Goal: Use online tool/utility: Utilize a website feature to perform a specific function

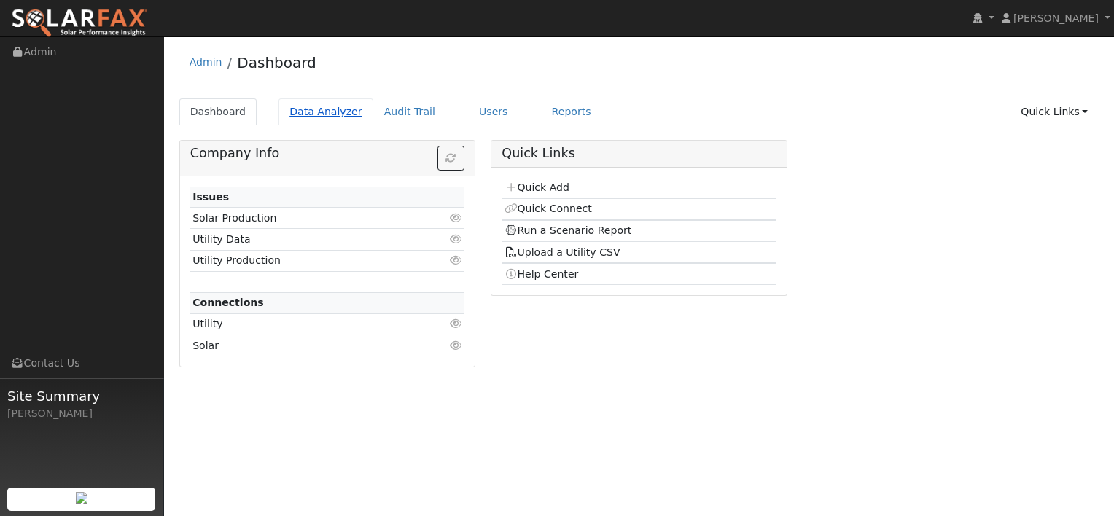
click at [303, 117] on link "Data Analyzer" at bounding box center [326, 111] width 95 height 27
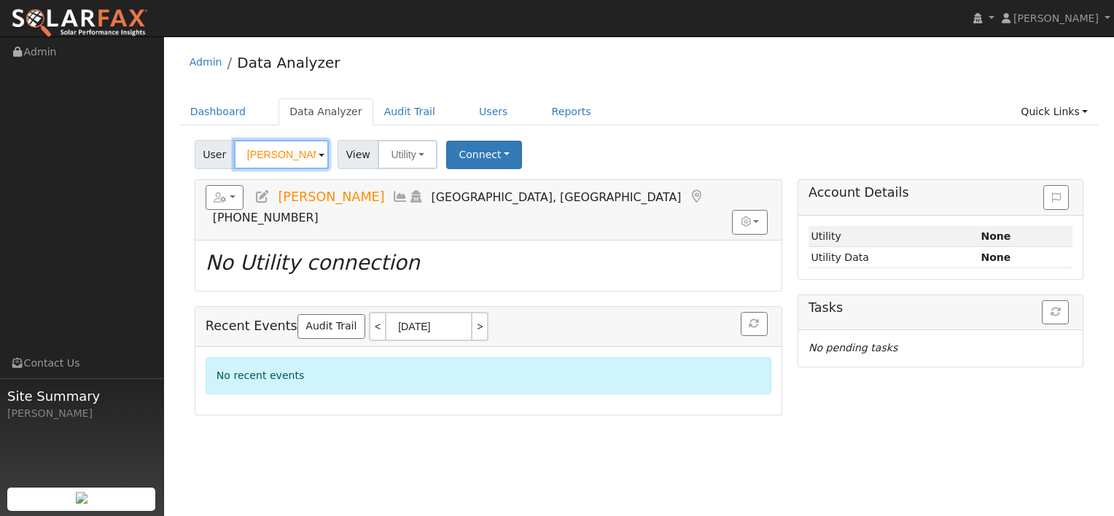
drag, startPoint x: 300, startPoint y: 149, endPoint x: 212, endPoint y: 152, distance: 87.6
click at [212, 152] on div "User Steven Terra" at bounding box center [264, 154] width 138 height 29
paste input "Gustav Deuss"
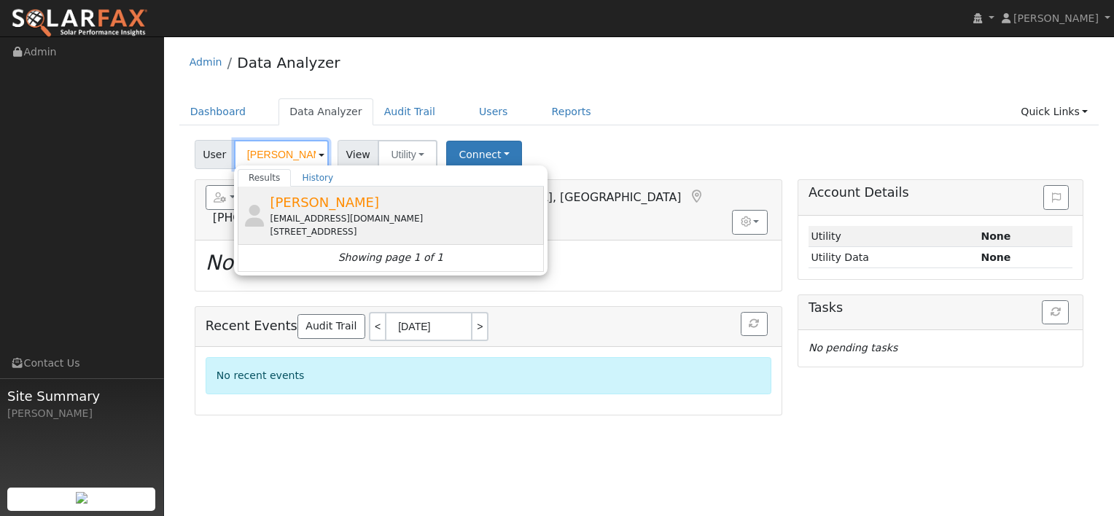
type input "Gustav Deuss"
click at [331, 197] on span "Gustav Deuss" at bounding box center [324, 202] width 109 height 15
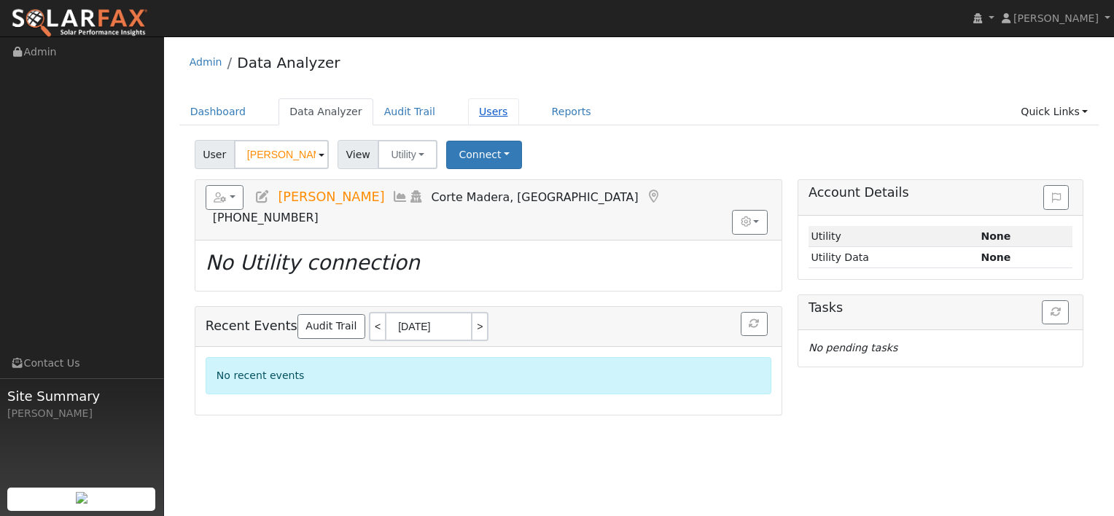
click at [476, 114] on link "Users" at bounding box center [493, 111] width 51 height 27
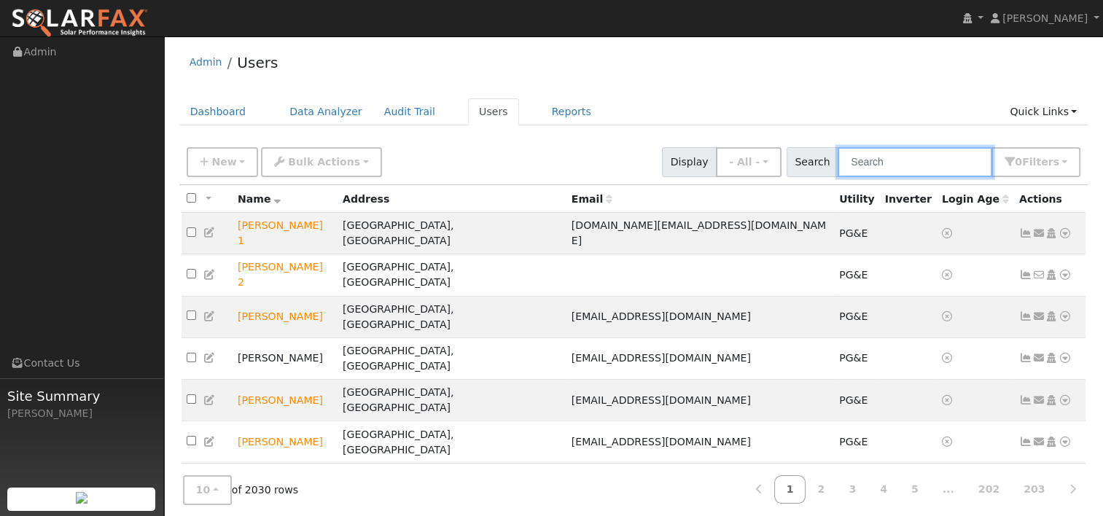
click at [914, 158] on input "text" at bounding box center [915, 162] width 155 height 30
paste input "[PERSON_NAME]"
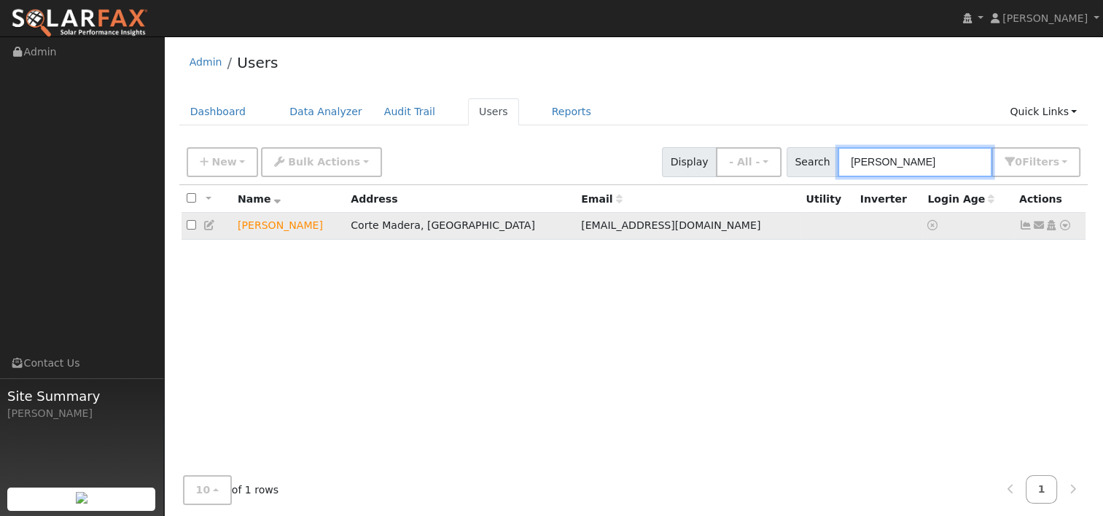
type input "[PERSON_NAME]"
click at [1068, 224] on icon at bounding box center [1065, 225] width 13 height 10
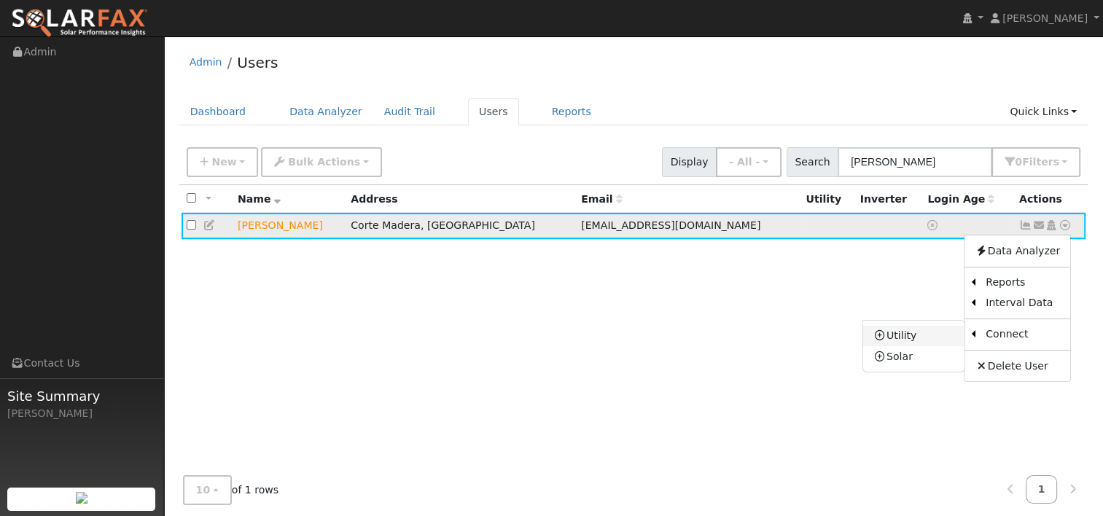
click at [910, 337] on link "Utility" at bounding box center [914, 336] width 101 height 20
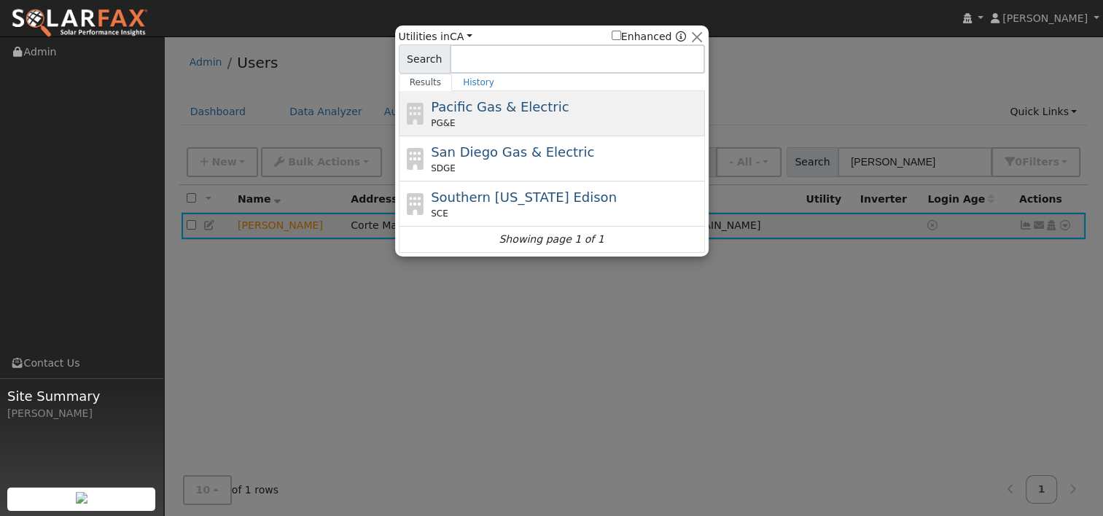
click at [494, 103] on span "Pacific Gas & Electric" at bounding box center [500, 106] width 138 height 15
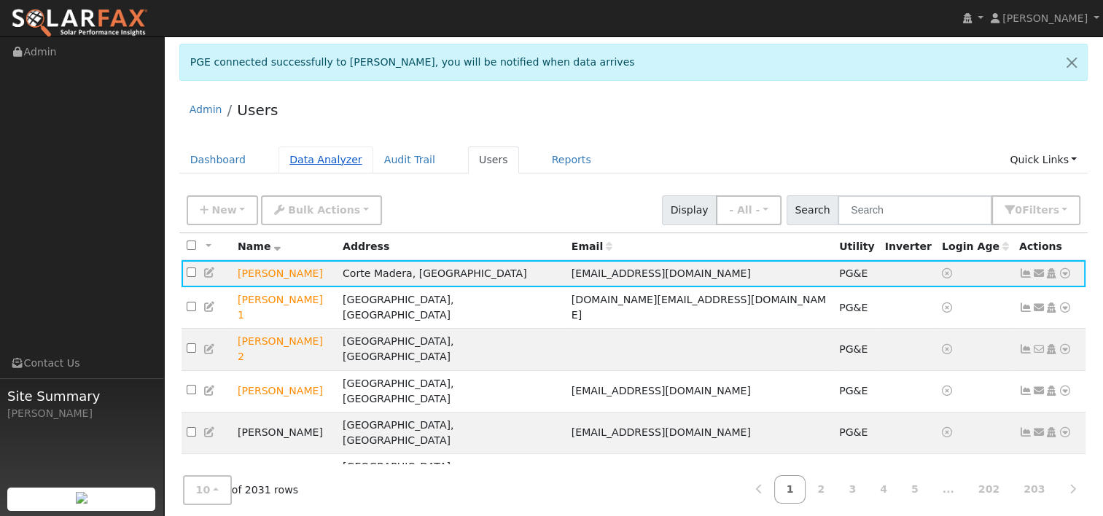
click at [313, 158] on link "Data Analyzer" at bounding box center [326, 160] width 95 height 27
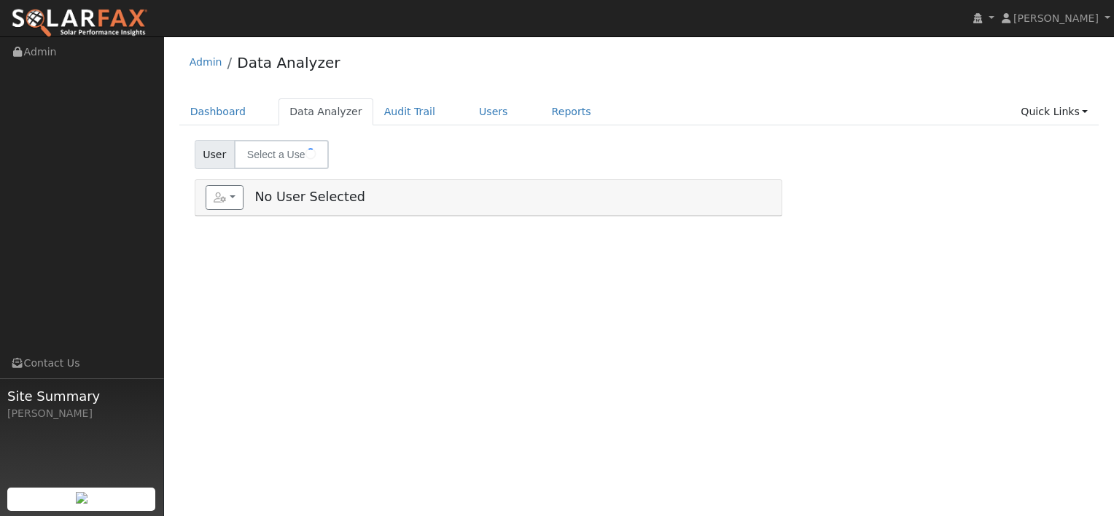
select select "8"
type input "Gustav Deuss"
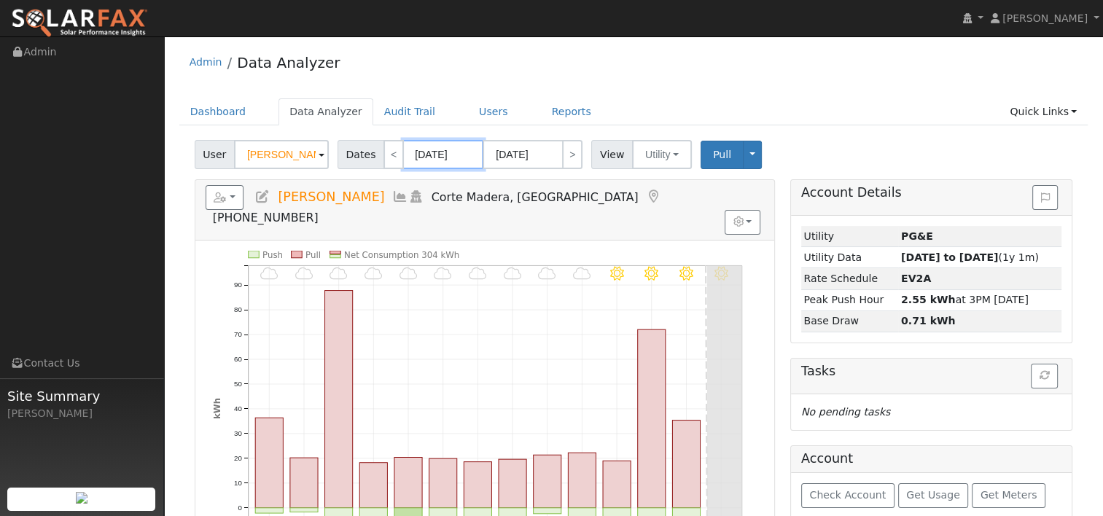
click at [451, 155] on input "09/30/2025" at bounding box center [443, 154] width 80 height 29
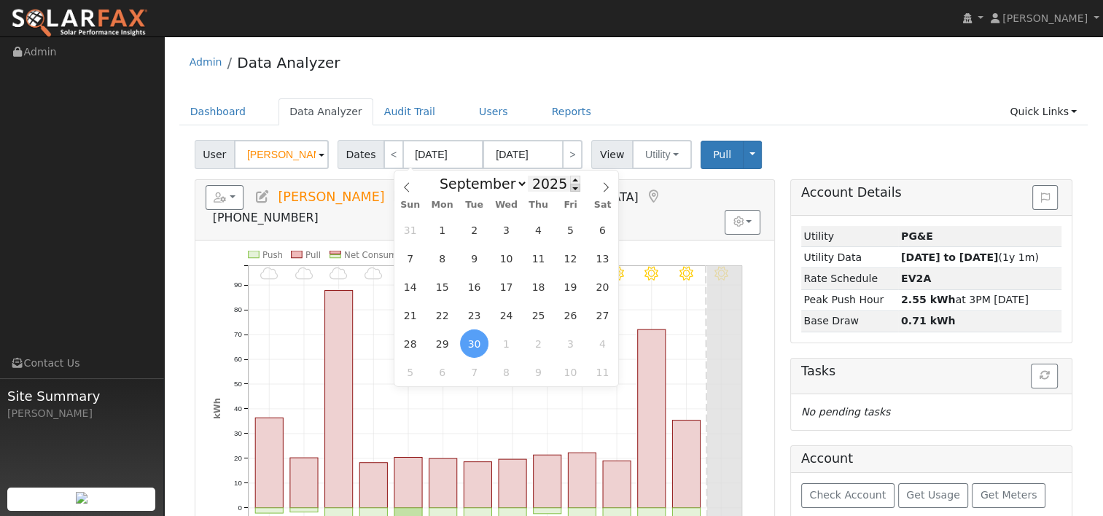
click at [570, 188] on span at bounding box center [575, 188] width 10 height 8
type input "2024"
click at [608, 184] on icon at bounding box center [606, 187] width 10 height 10
select select "9"
click at [417, 282] on span "13" at bounding box center [410, 287] width 28 height 28
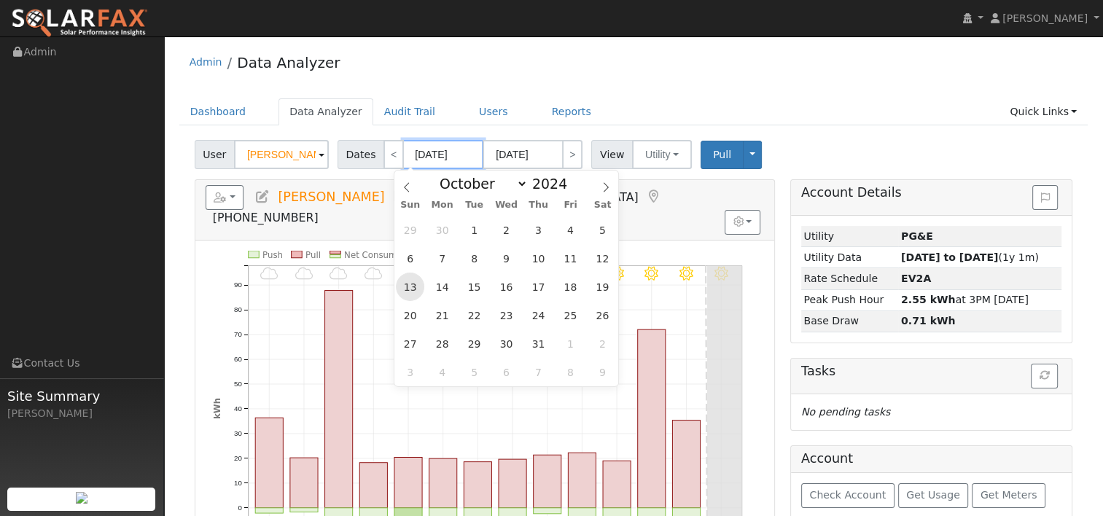
type input "10/13/2024"
type input "10/26/2024"
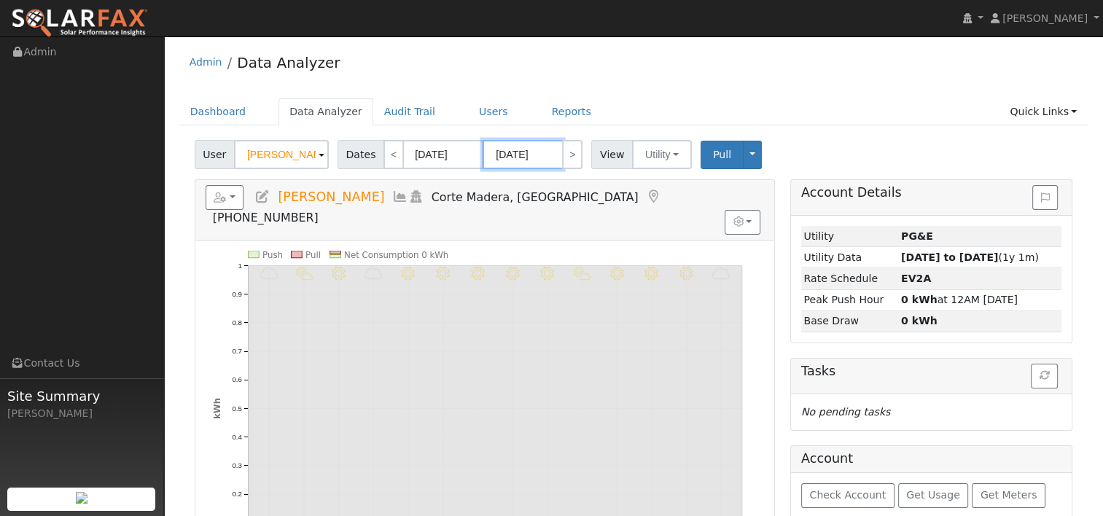
click at [522, 153] on input "10/26/2024" at bounding box center [523, 154] width 80 height 29
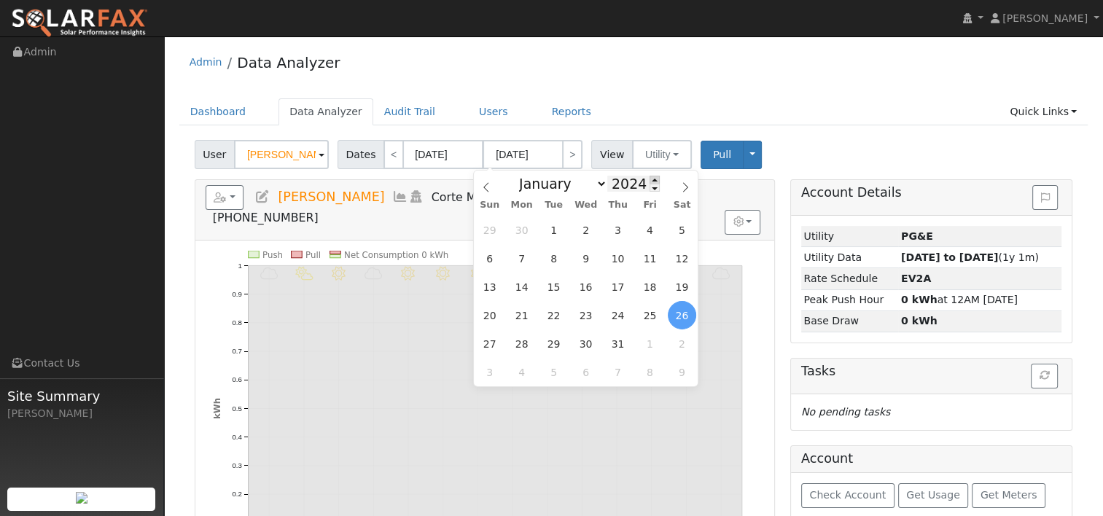
click at [650, 178] on span at bounding box center [655, 180] width 10 height 8
type input "2025"
click at [487, 288] on span "12" at bounding box center [490, 287] width 28 height 28
type input "10/12/2025"
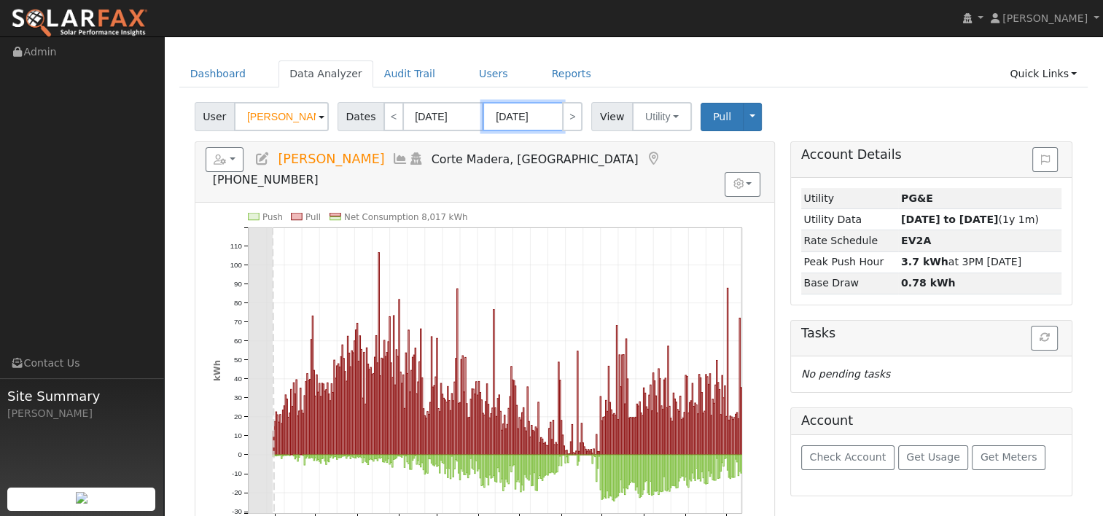
scroll to position [73, 0]
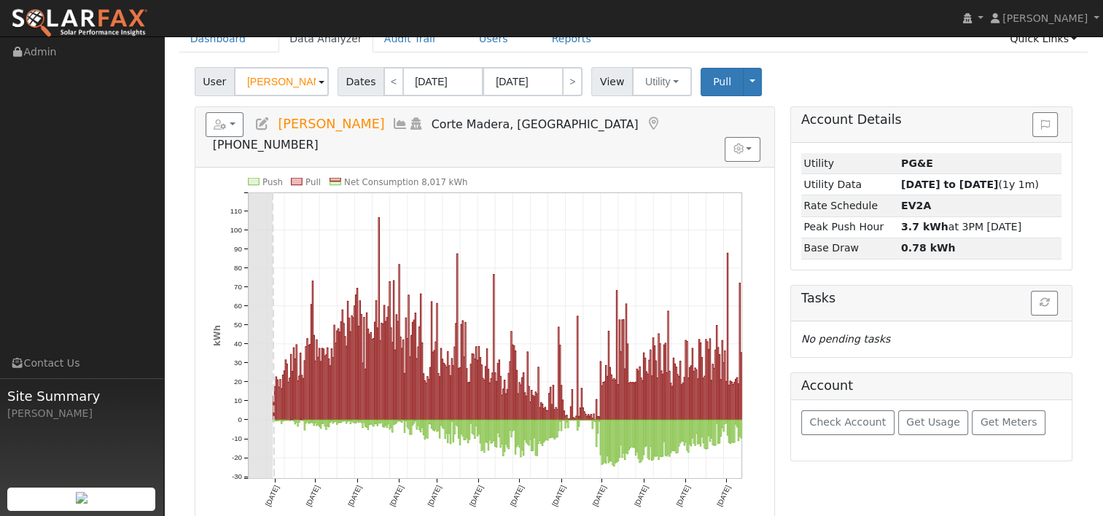
click at [772, 220] on div "Push Pull Net Consumption 8,017 kWh Fri 11/01 Sun 12/01 Wed 1/01 Sat 2/01 Sat 3…" at bounding box center [484, 349] width 579 height 362
click at [546, 50] on link "Reports" at bounding box center [571, 39] width 61 height 27
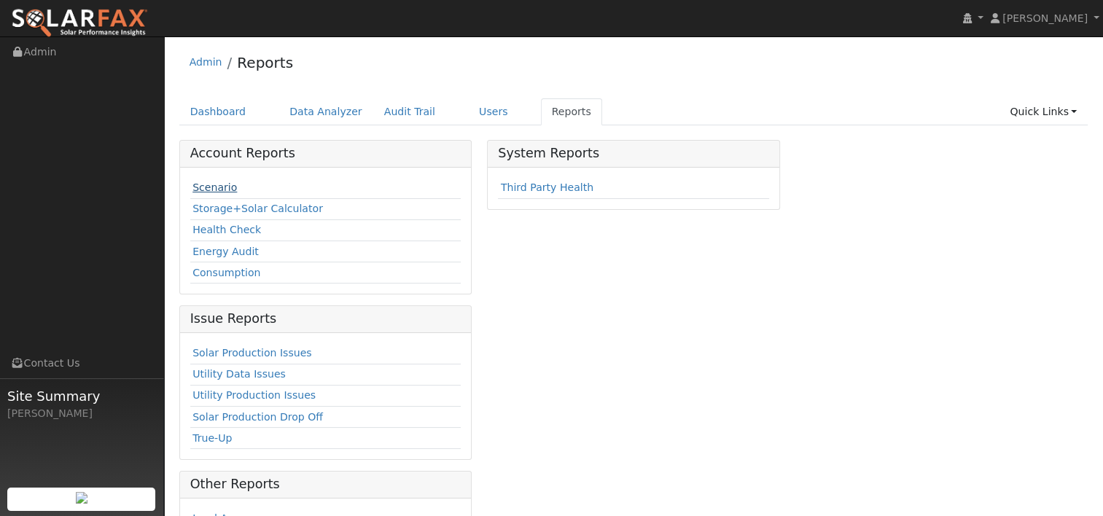
click at [216, 184] on link "Scenario" at bounding box center [215, 188] width 44 height 12
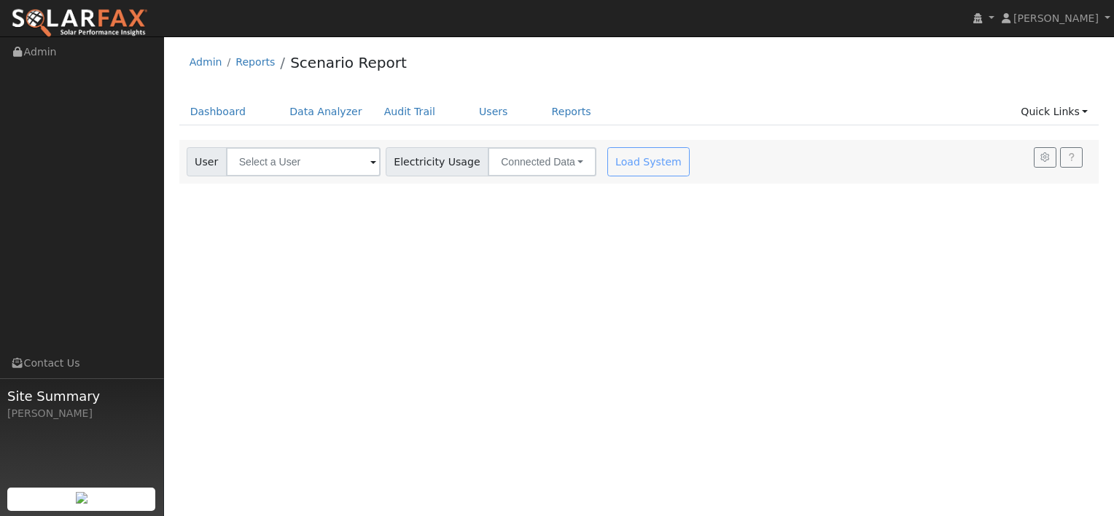
click at [370, 164] on span at bounding box center [373, 163] width 6 height 17
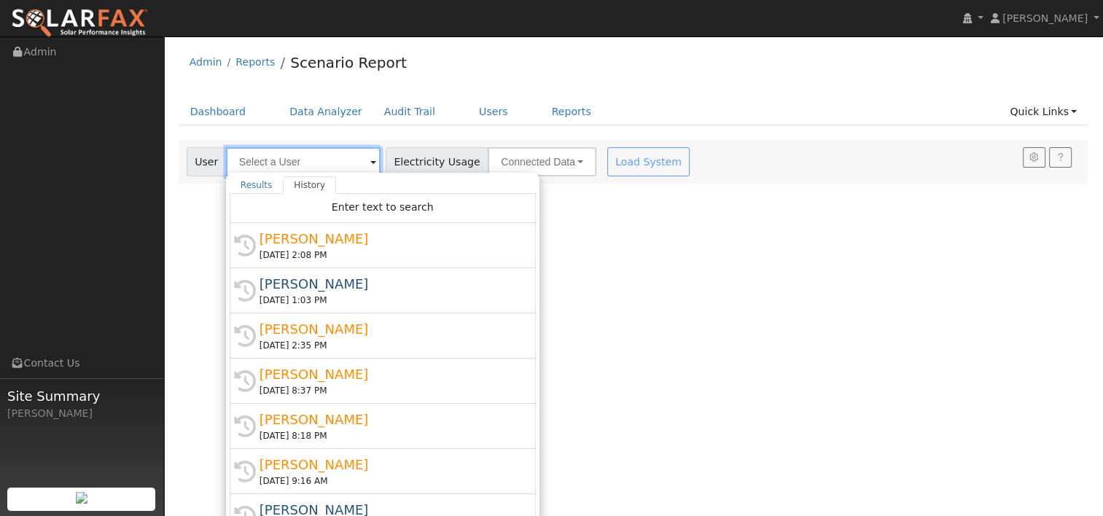
paste input "[DEMOGRAPHIC_DATA]"
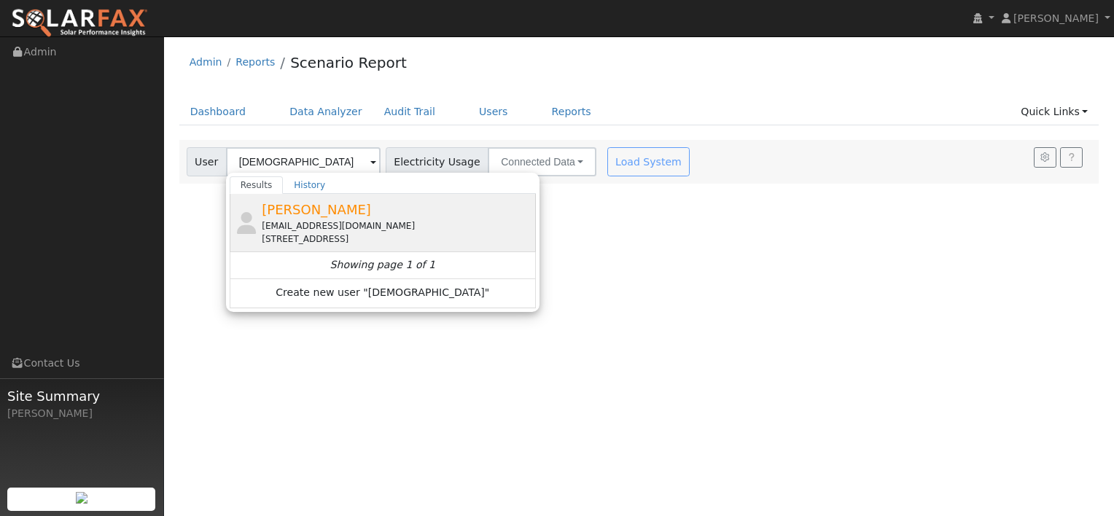
click at [303, 216] on span "[PERSON_NAME]" at bounding box center [316, 209] width 109 height 15
type input "[PERSON_NAME]"
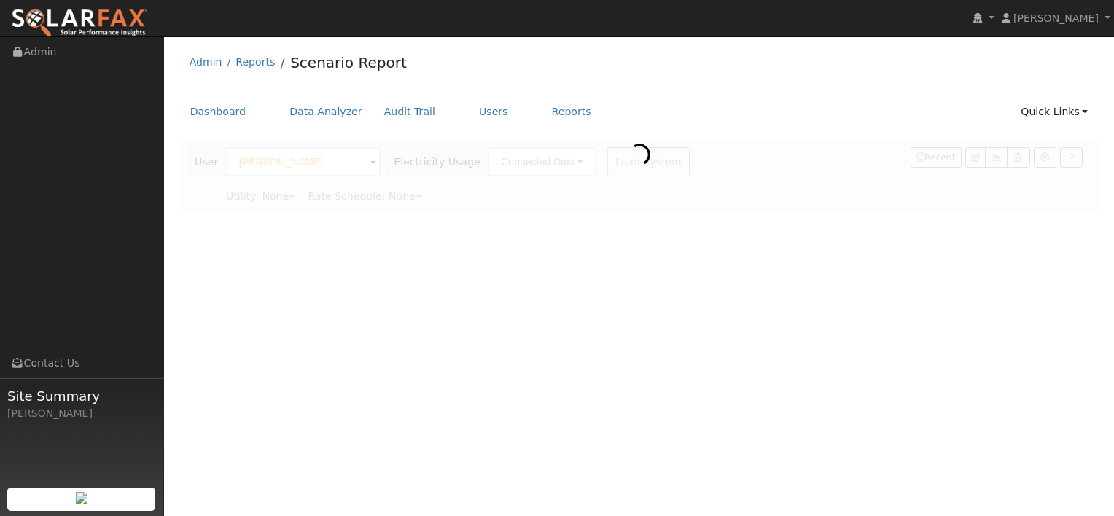
type input "Pacific Gas & Electric"
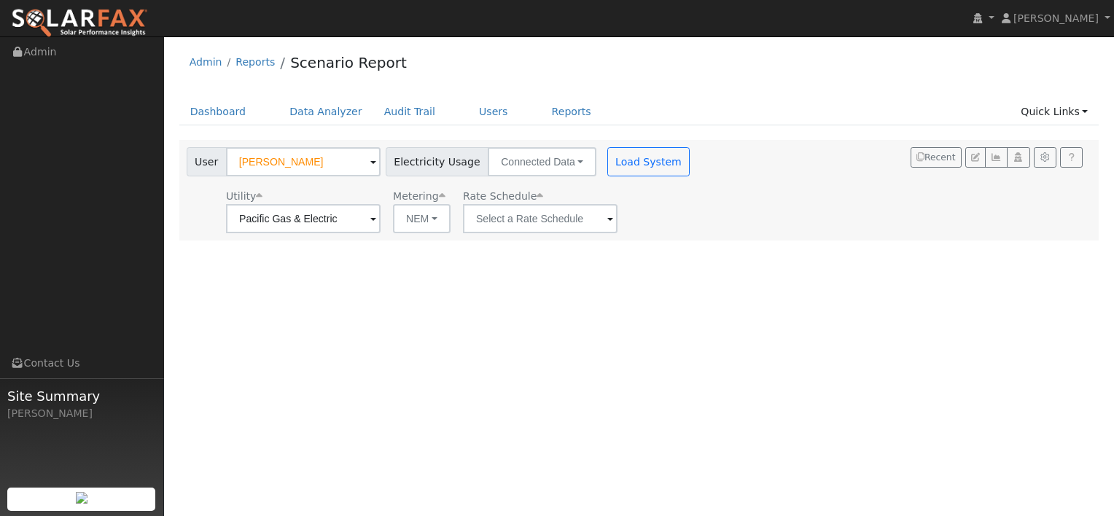
click at [608, 222] on span at bounding box center [611, 219] width 6 height 17
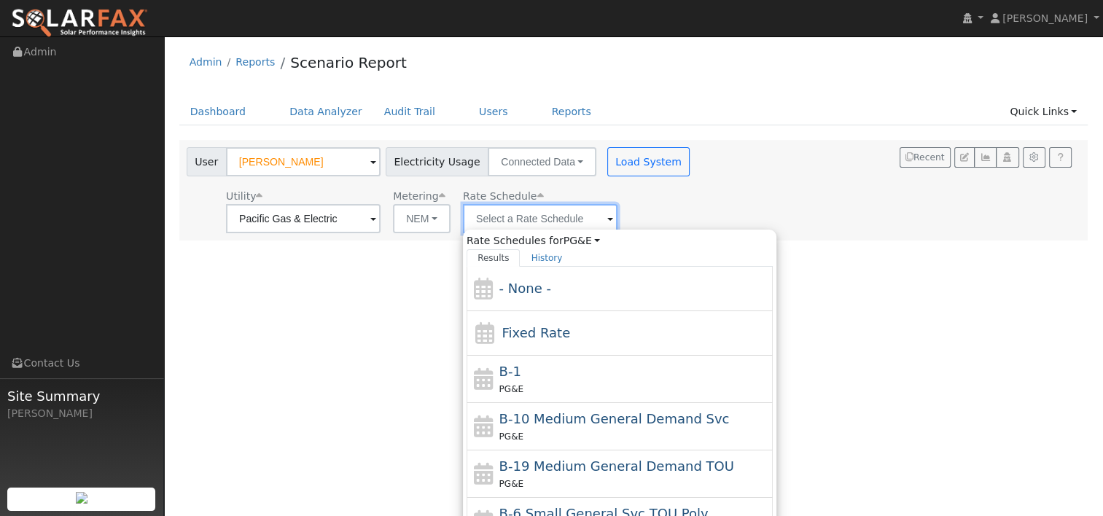
click at [513, 221] on input "text" at bounding box center [540, 218] width 155 height 29
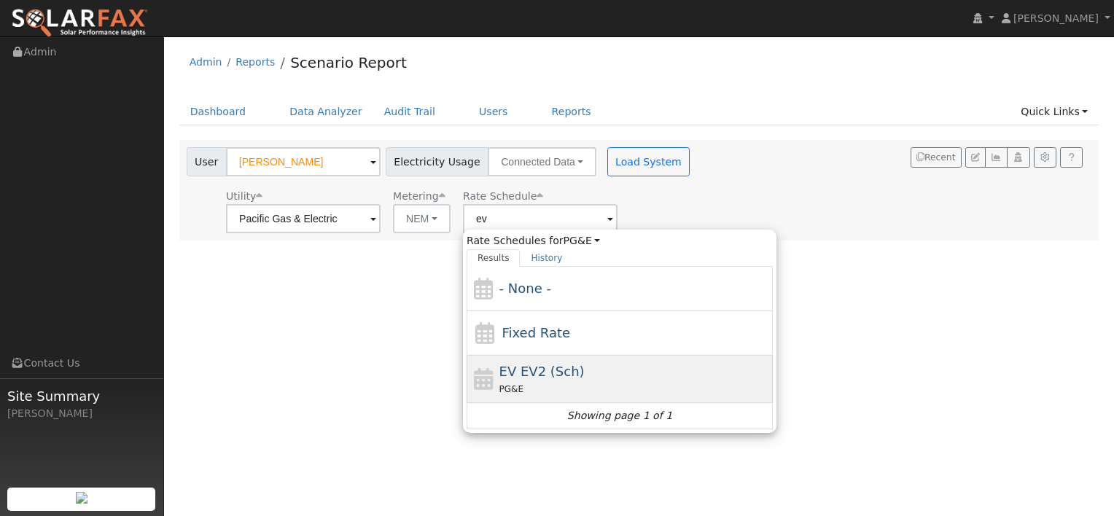
click at [516, 373] on span "EV EV2 (Sch)" at bounding box center [542, 371] width 85 height 15
type input "EV EV2 (Sch)"
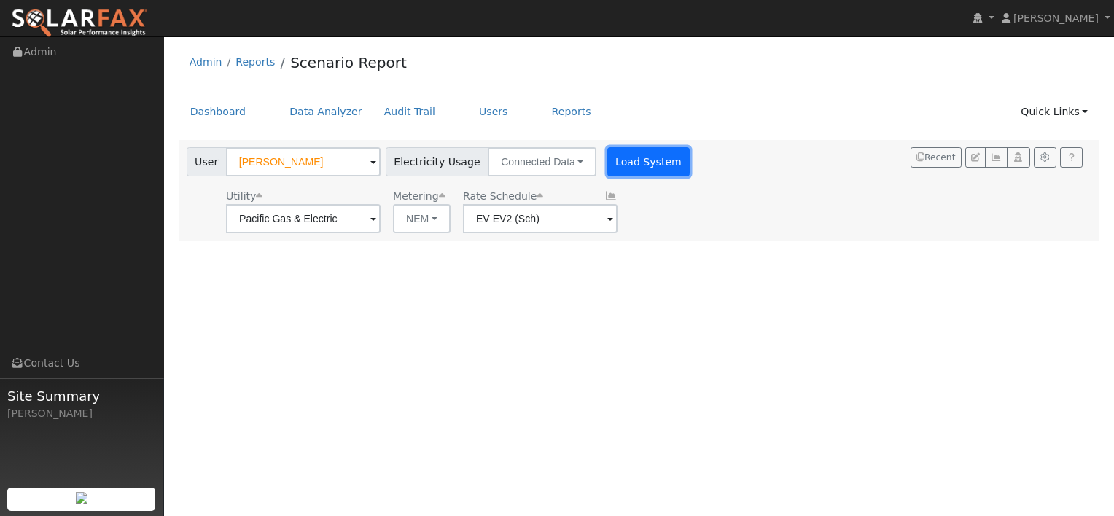
click at [608, 163] on button "Load System" at bounding box center [649, 161] width 83 height 29
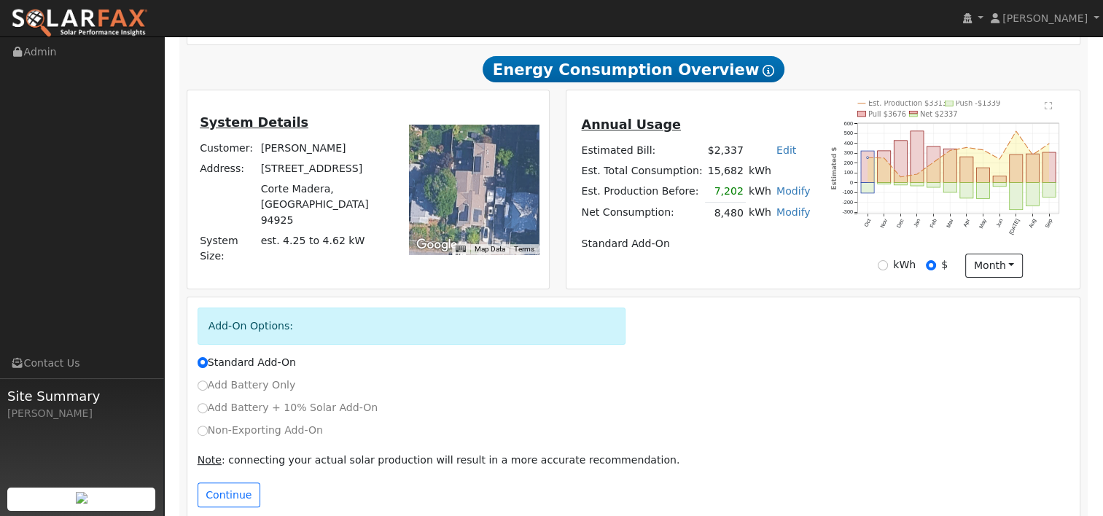
scroll to position [335, 0]
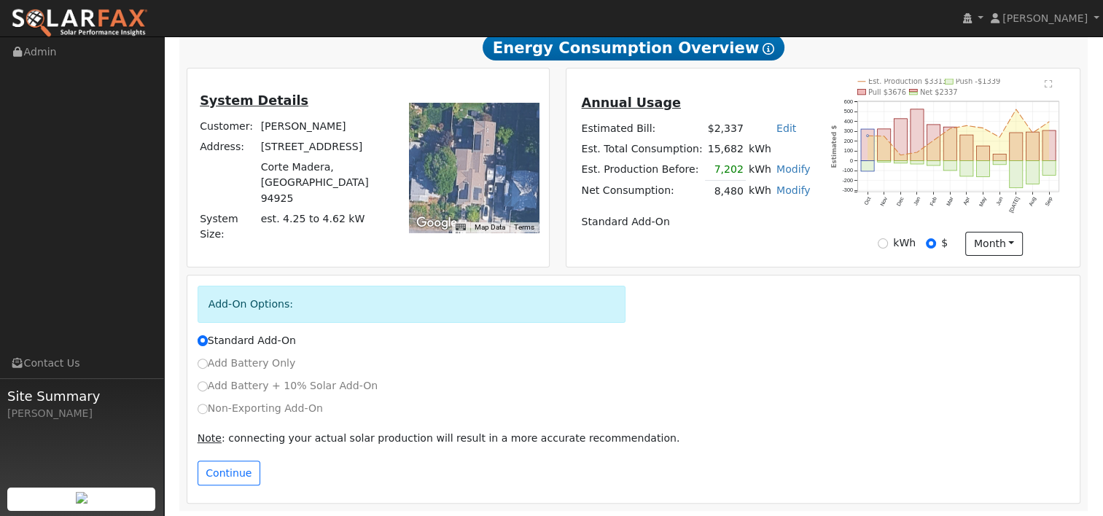
click at [254, 403] on label "Non-Exporting Add-On" at bounding box center [260, 408] width 125 height 15
click at [208, 404] on input "Non-Exporting Add-On" at bounding box center [203, 409] width 10 height 10
radio input "true"
radio input "false"
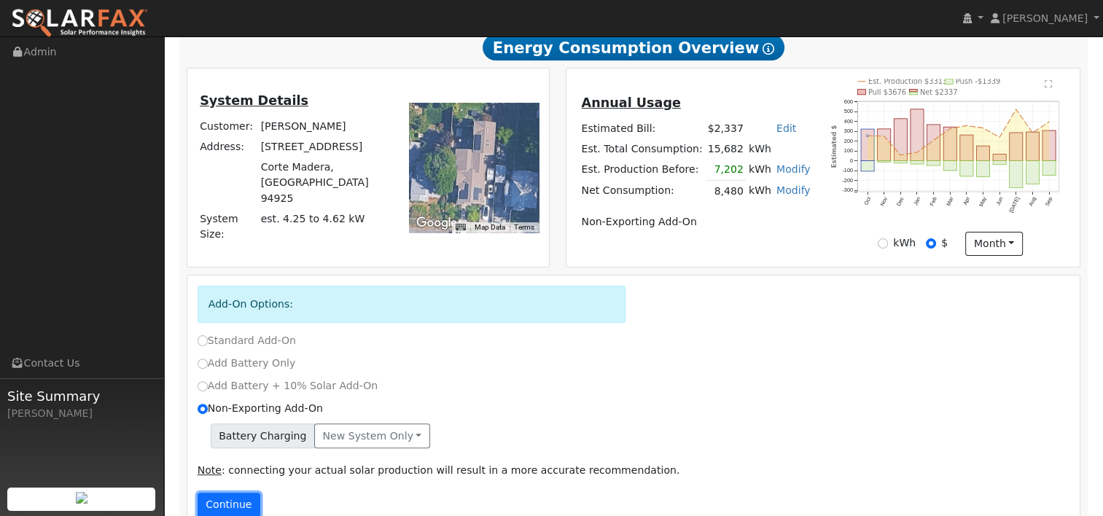
click at [236, 502] on button "Continue" at bounding box center [229, 505] width 63 height 25
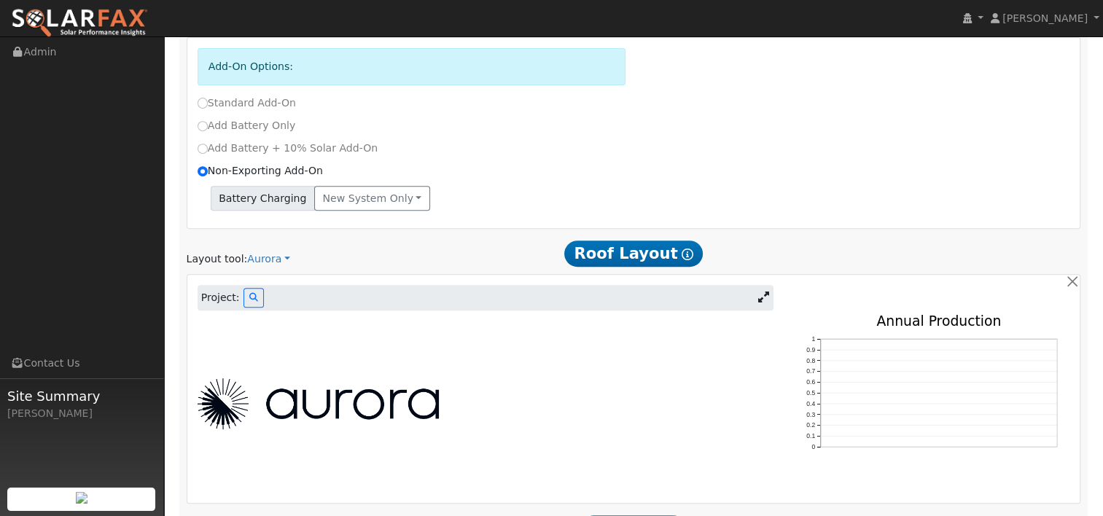
scroll to position [575, 0]
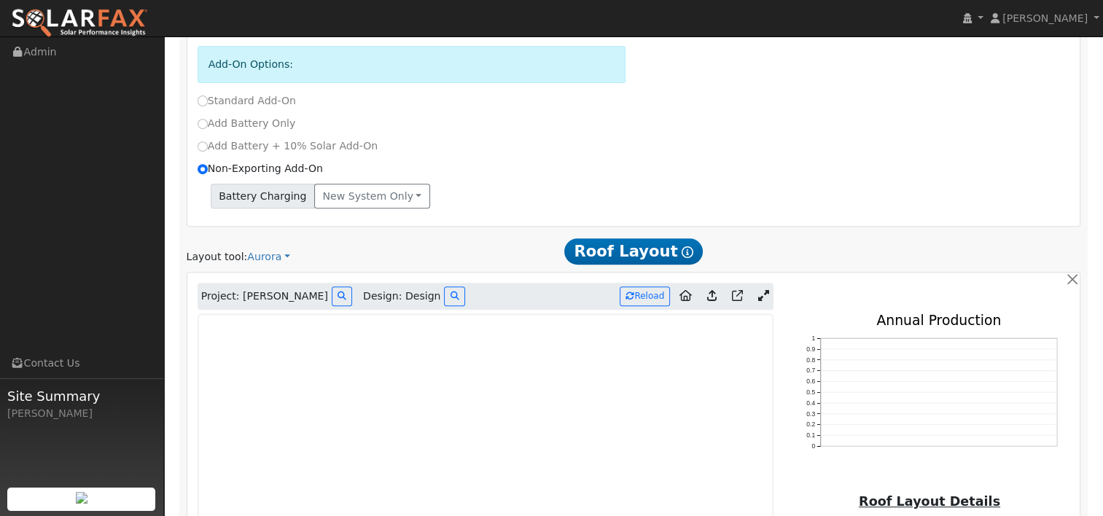
type input "0"
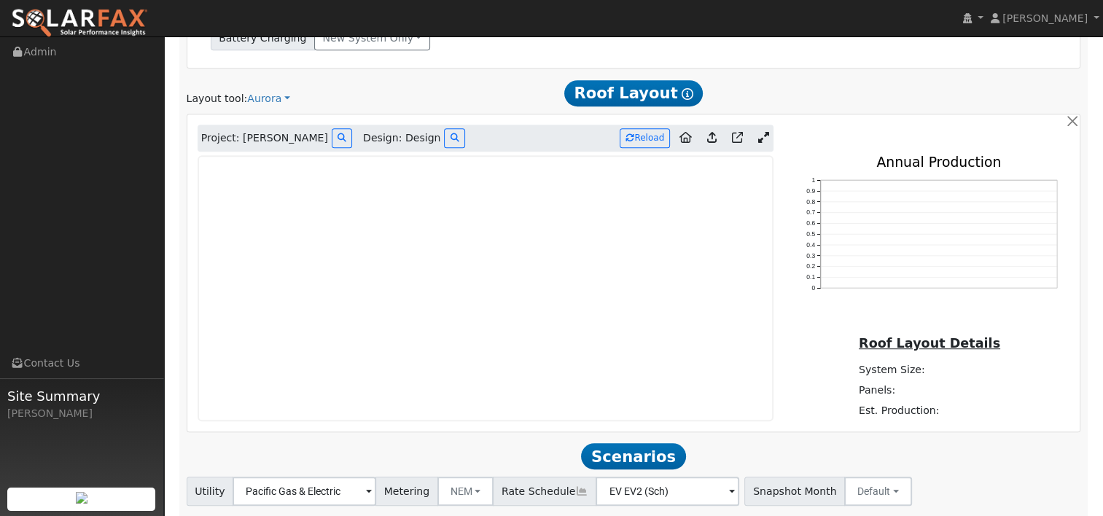
scroll to position [723, 0]
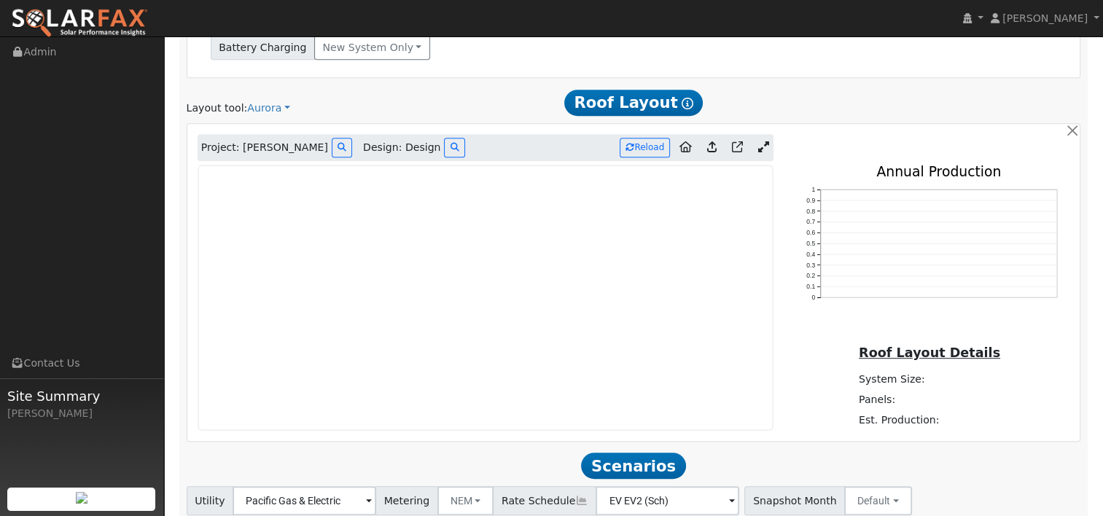
click at [764, 146] on icon at bounding box center [763, 146] width 11 height 11
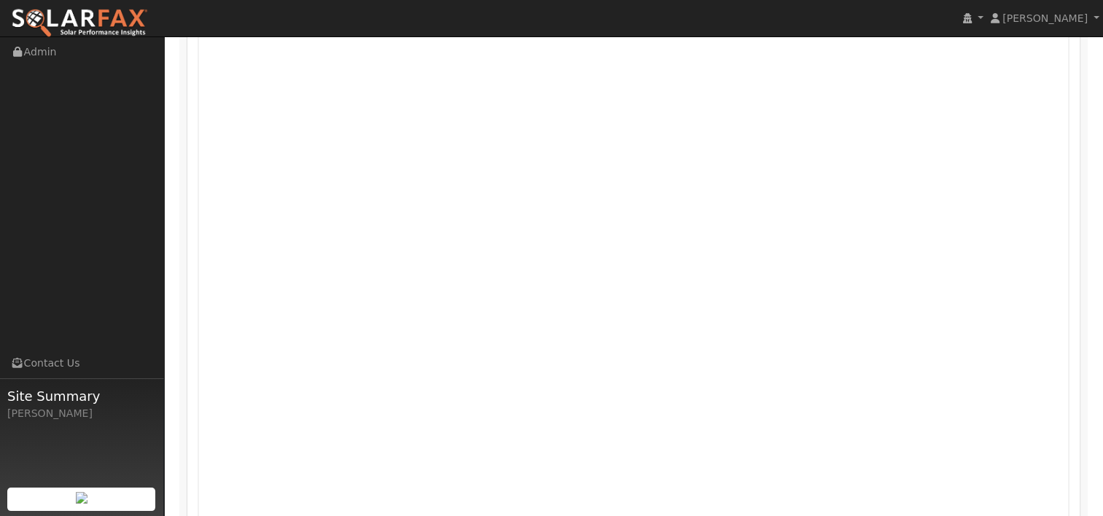
scroll to position [796, 0]
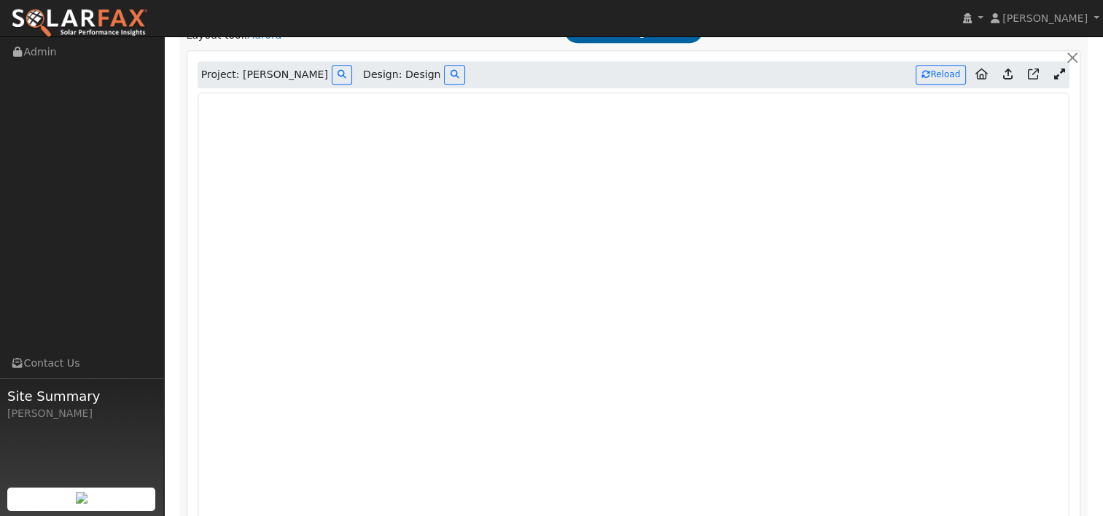
click at [1009, 76] on icon at bounding box center [1008, 74] width 9 height 11
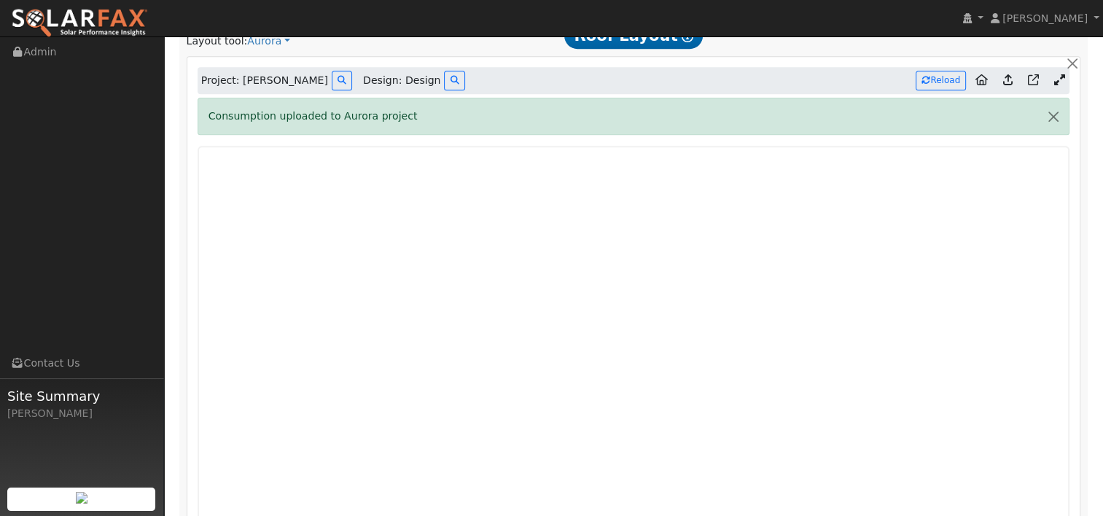
scroll to position [705, 0]
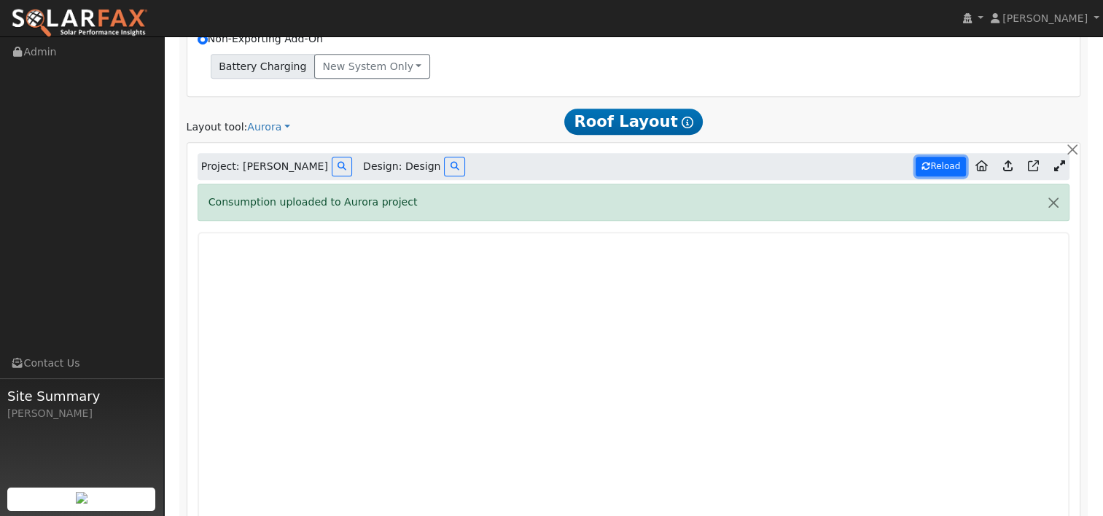
click at [939, 163] on button "Reload" at bounding box center [941, 167] width 50 height 20
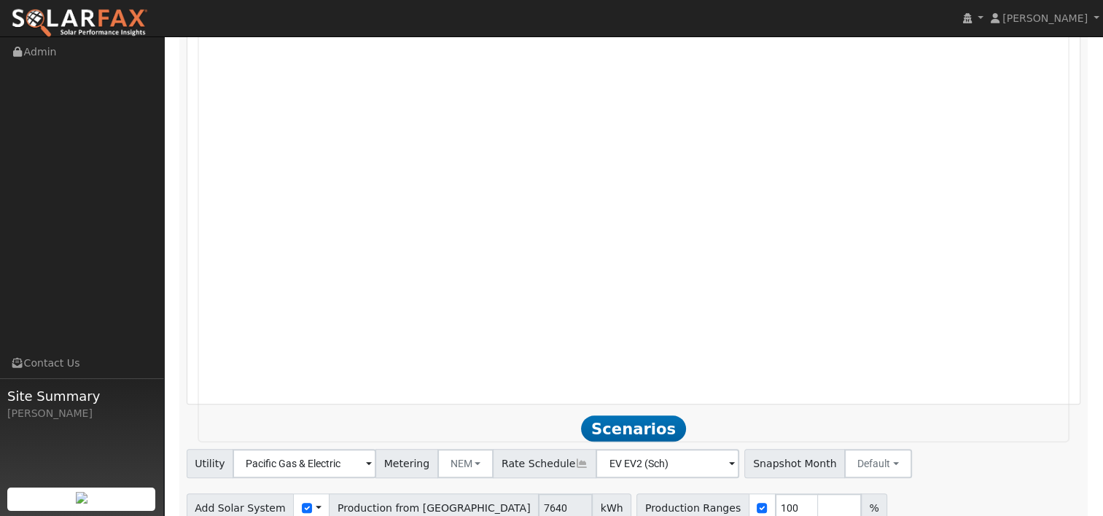
scroll to position [1142, 0]
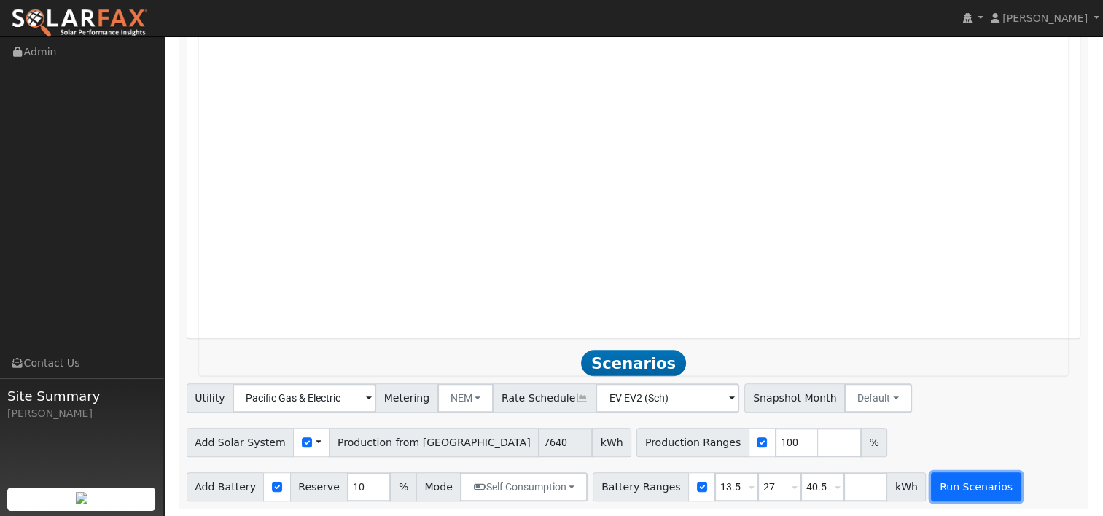
click at [931, 483] on button "Run Scenarios" at bounding box center [976, 487] width 90 height 29
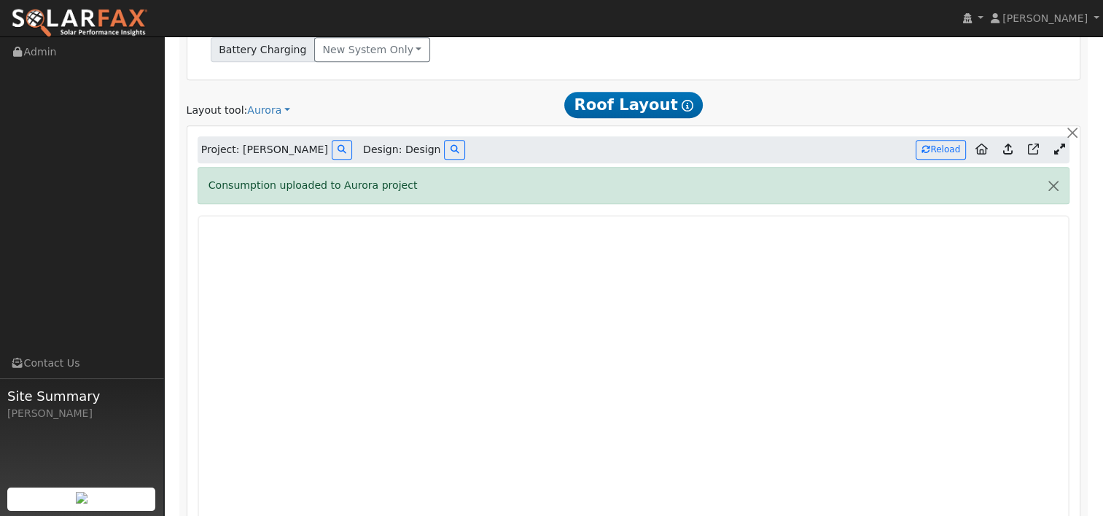
scroll to position [721, 0]
click at [936, 145] on button "Reload" at bounding box center [941, 151] width 50 height 20
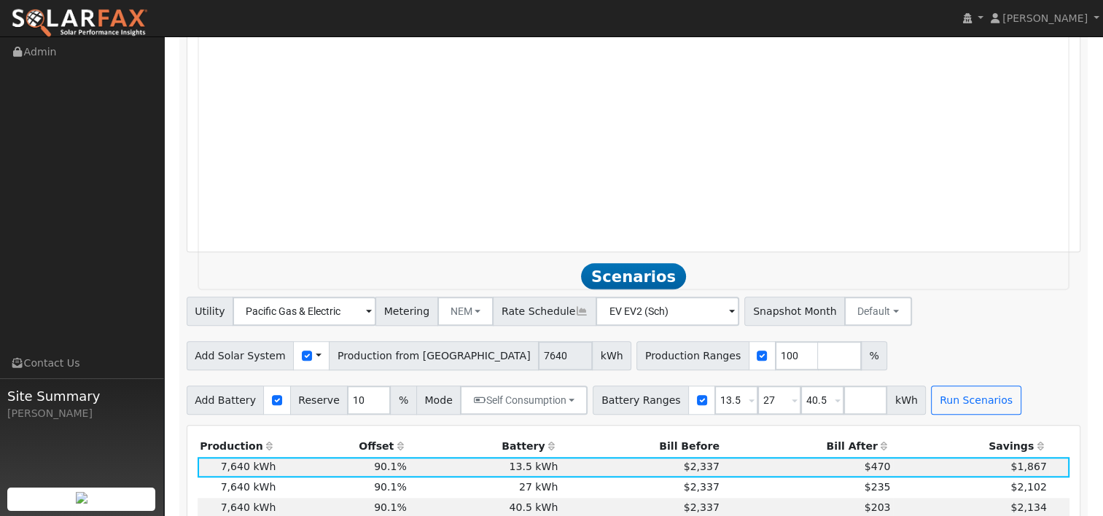
type input "6065"
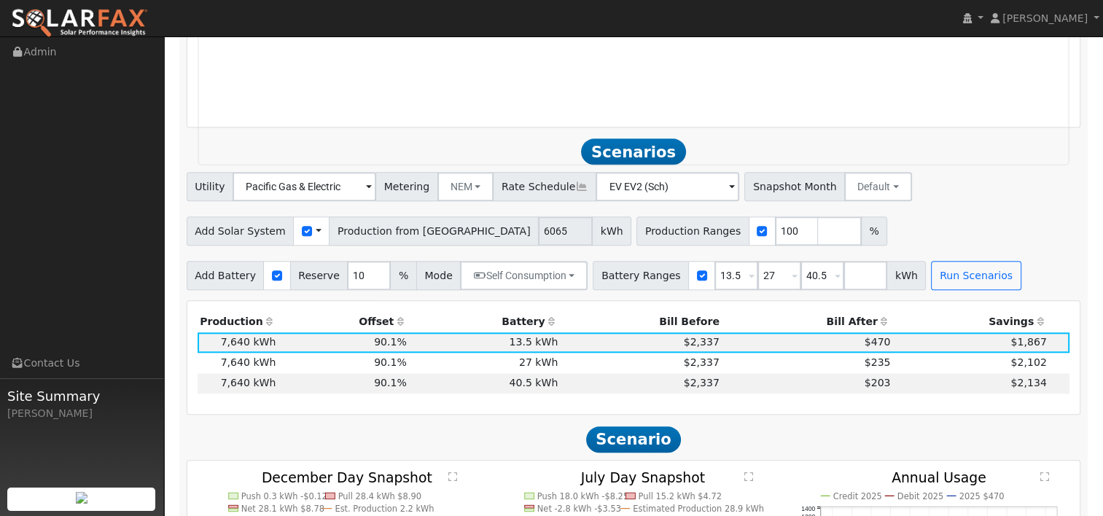
scroll to position [1377, 0]
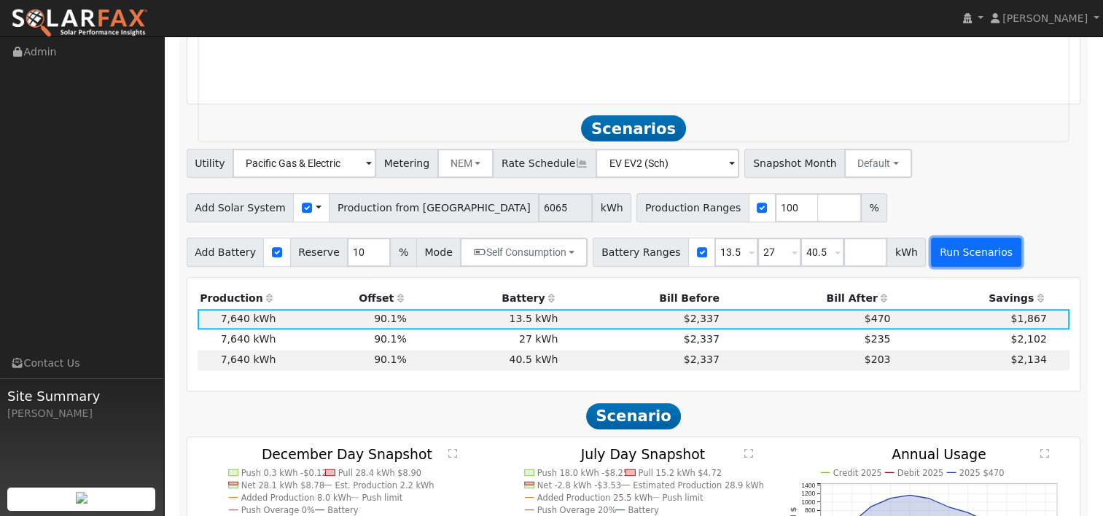
click at [948, 254] on button "Run Scenarios" at bounding box center [976, 252] width 90 height 29
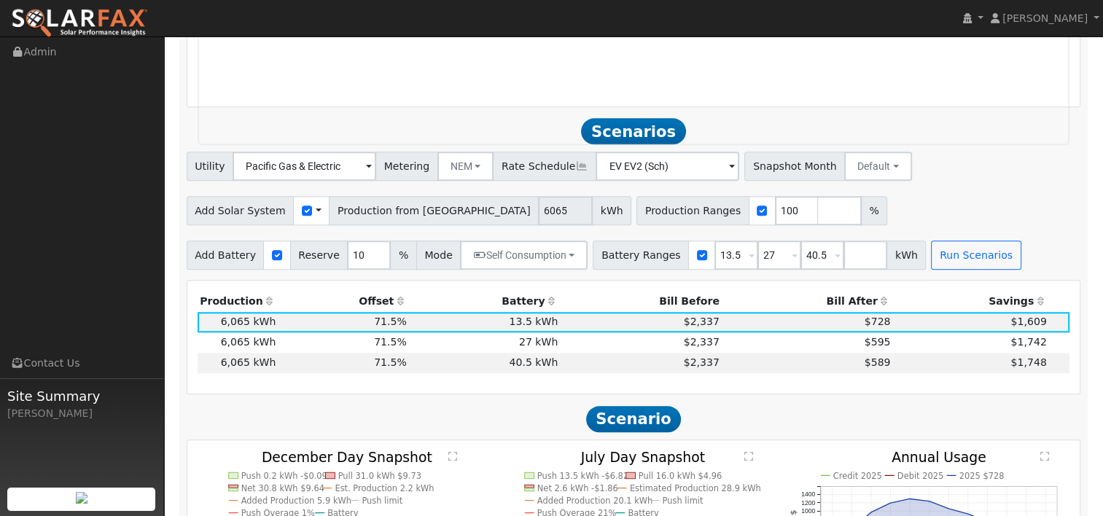
scroll to position [1301, 0]
